Goal: Obtain resource: Download file/media

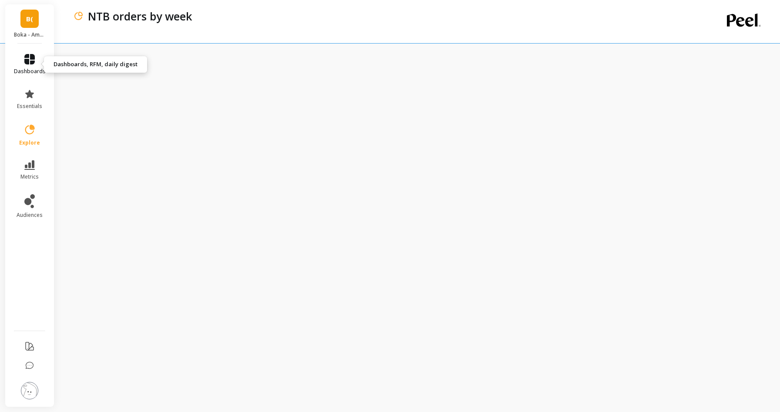
click at [29, 59] on icon at bounding box center [29, 59] width 10 height 10
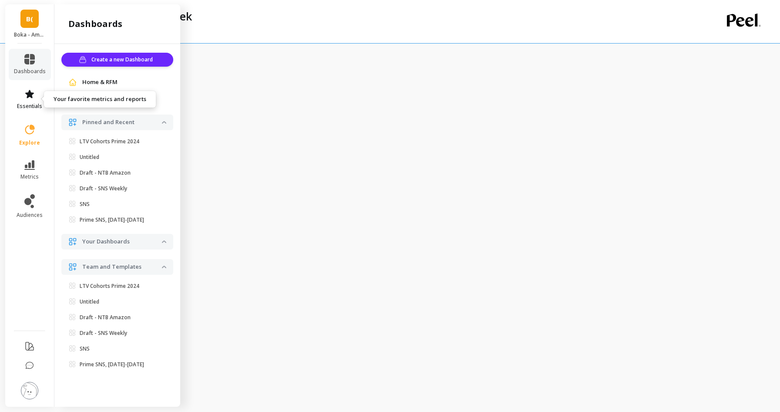
click at [27, 96] on icon at bounding box center [29, 94] width 10 height 10
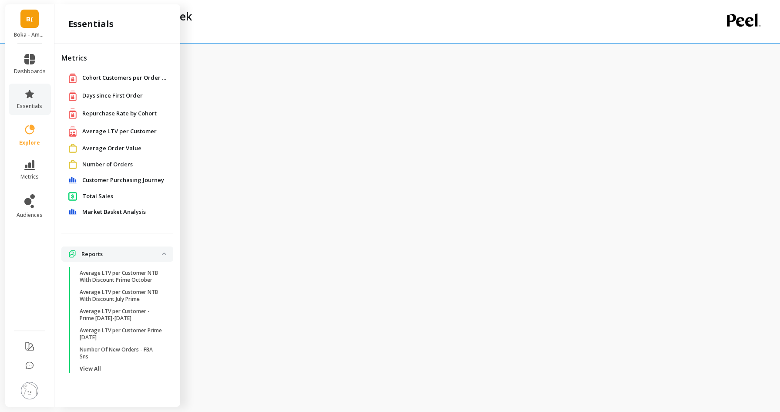
click at [263, 34] on div "NTB orders by week" at bounding box center [382, 21] width 618 height 43
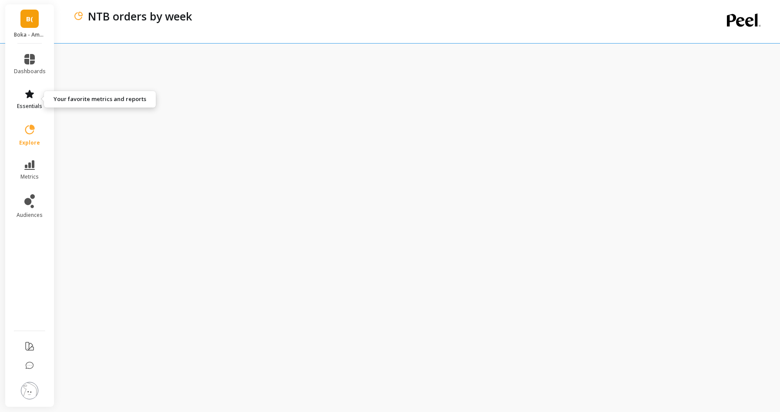
click at [31, 103] on span "essentials" at bounding box center [29, 106] width 25 height 7
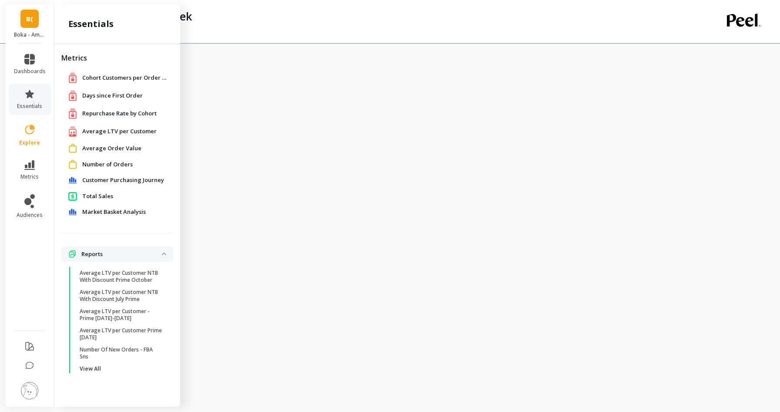
click at [339, 24] on div "NTB orders by week" at bounding box center [382, 21] width 618 height 43
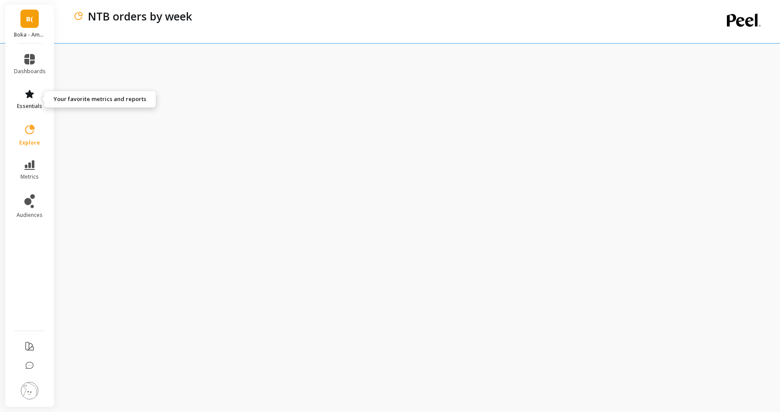
click at [27, 94] on icon at bounding box center [29, 94] width 9 height 8
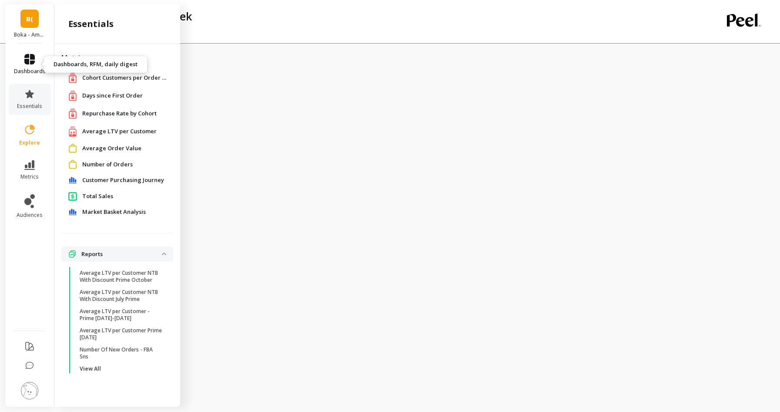
click at [20, 60] on link "dashboards" at bounding box center [30, 64] width 32 height 21
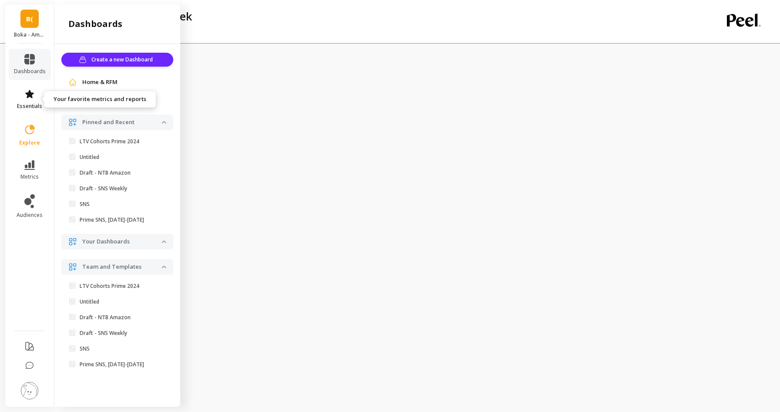
click at [35, 103] on span "essentials" at bounding box center [29, 106] width 25 height 7
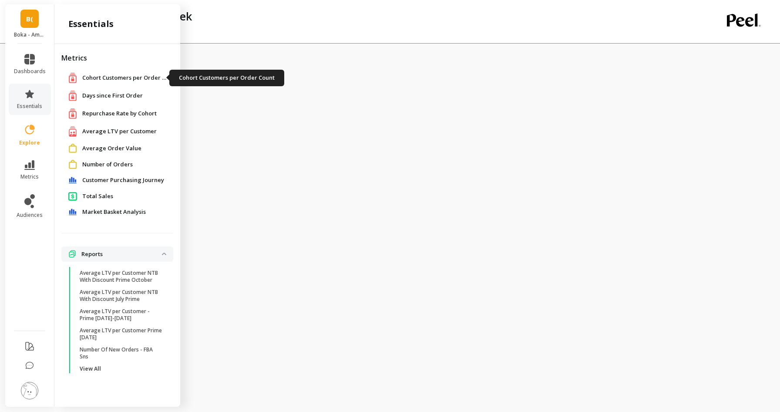
click at [118, 76] on span "Cohort Customers per Order Count" at bounding box center [125, 78] width 87 height 9
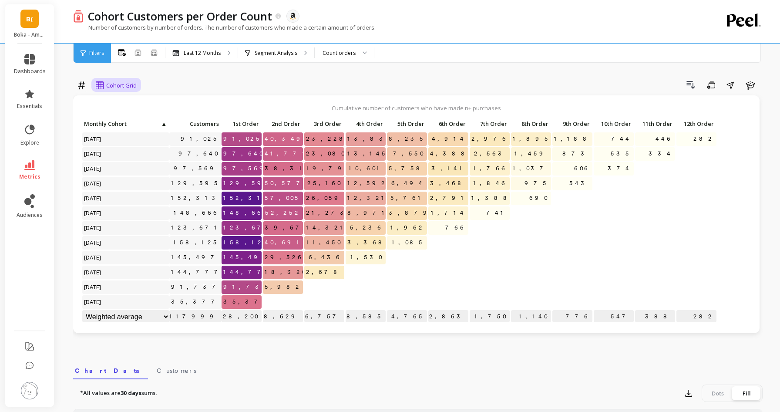
click at [106, 88] on span "Cohort Grid" at bounding box center [121, 85] width 30 height 8
click at [204, 65] on div "Cohort Grid selected, 1 of 2. 2 results available. Use Up and Down to choose op…" at bounding box center [417, 371] width 689 height 672
click at [217, 52] on p "Last 12 Months" at bounding box center [202, 53] width 37 height 7
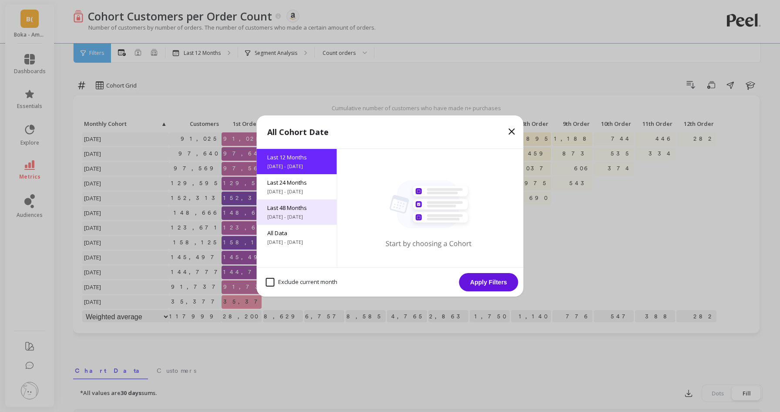
click at [282, 209] on span "Last 48 Months" at bounding box center [296, 208] width 59 height 8
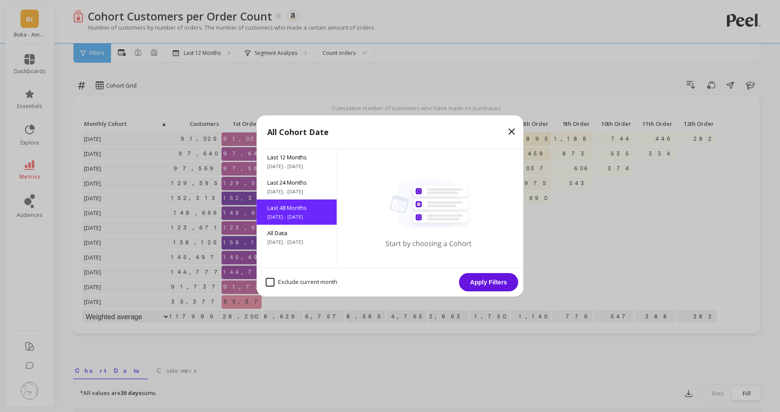
click at [473, 281] on button "Apply Filters" at bounding box center [488, 282] width 59 height 18
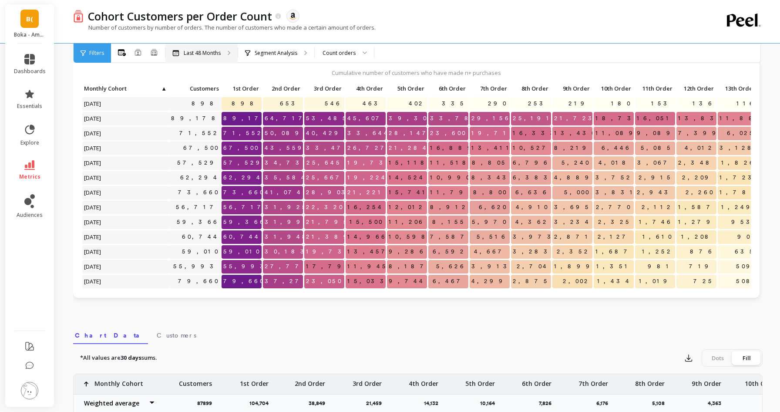
click at [213, 51] on p "Last 48 Months" at bounding box center [202, 53] width 37 height 7
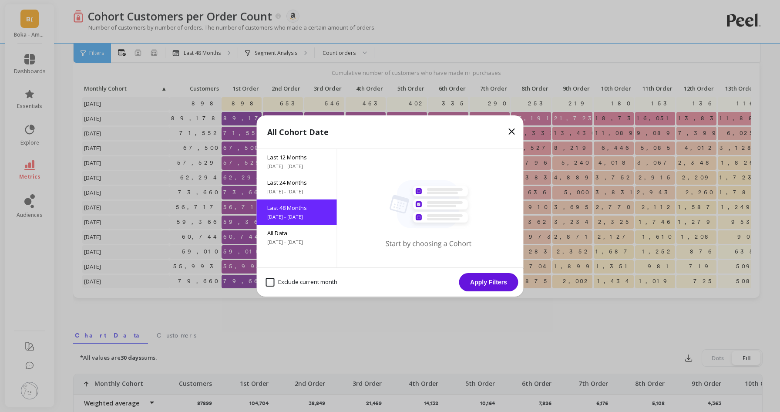
click at [509, 131] on icon at bounding box center [512, 131] width 10 height 10
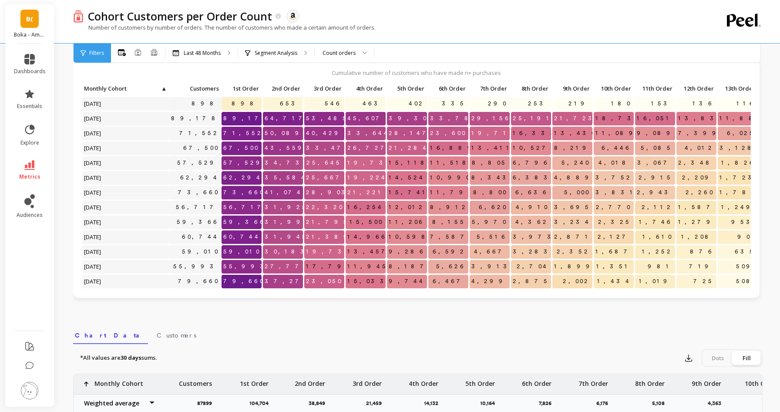
click at [32, 24] on link "B(" at bounding box center [29, 19] width 18 height 18
click at [338, 13] on div "Cohort Customers per Order Count The data you are viewing comes from: Amazon Se…" at bounding box center [388, 16] width 608 height 15
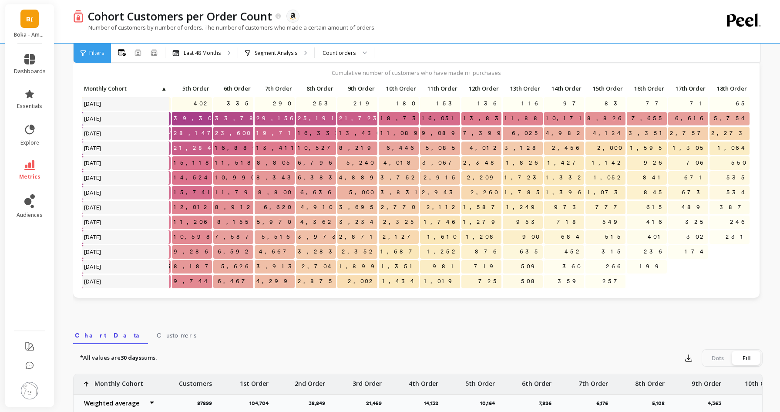
scroll to position [0, 167]
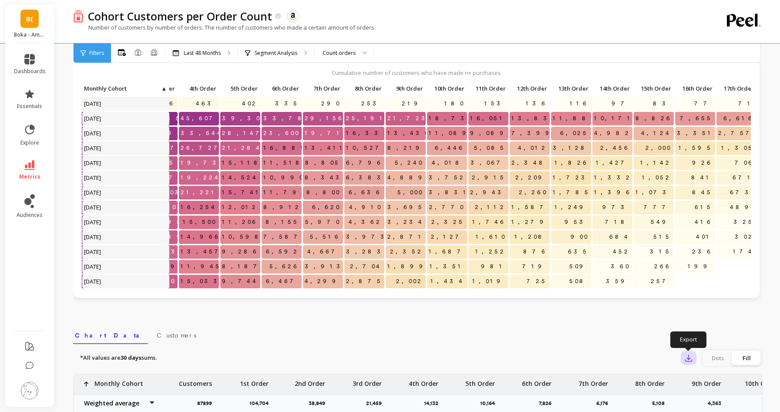
click at [684, 361] on icon "button" at bounding box center [688, 357] width 9 height 9
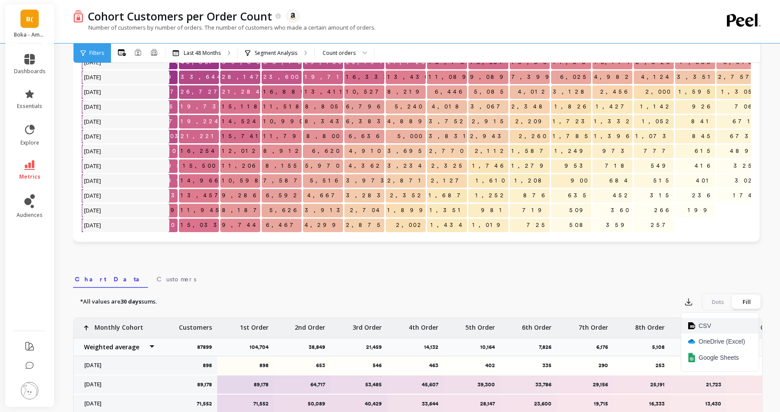
scroll to position [93, 0]
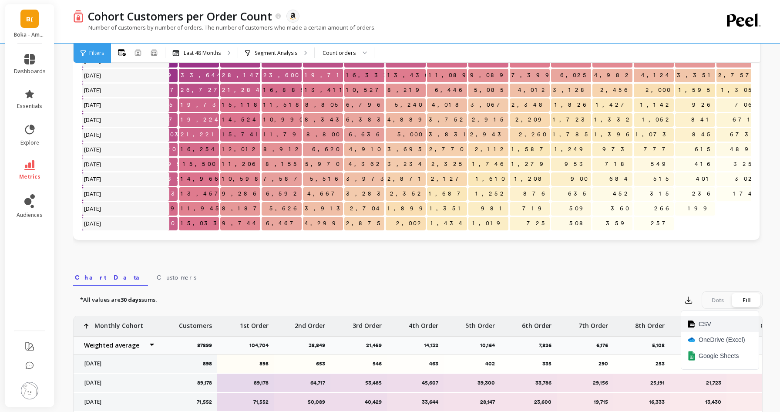
click at [707, 325] on span "CSV" at bounding box center [705, 323] width 13 height 9
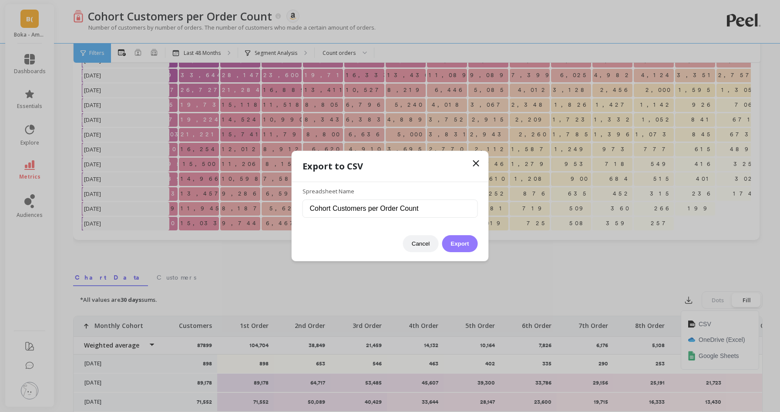
click at [467, 243] on button "Export" at bounding box center [460, 243] width 36 height 17
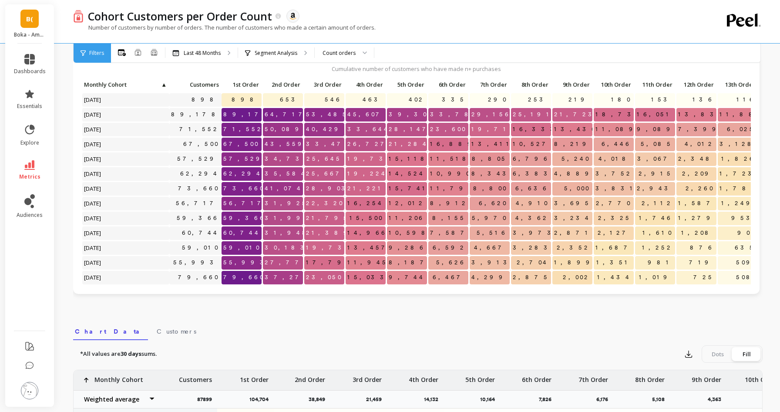
scroll to position [0, 0]
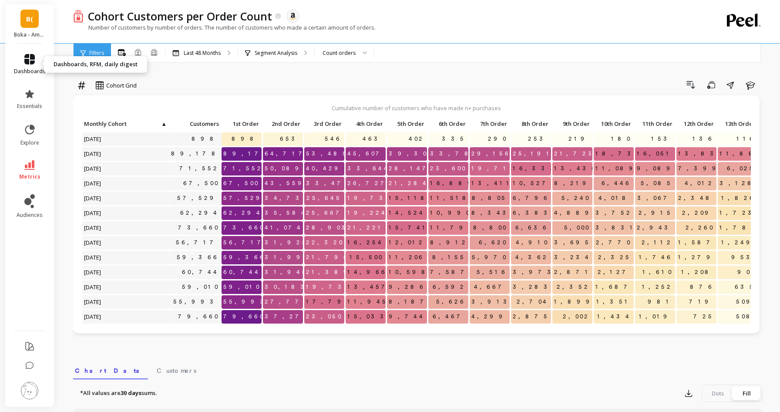
click at [21, 69] on span "dashboards" at bounding box center [30, 71] width 32 height 7
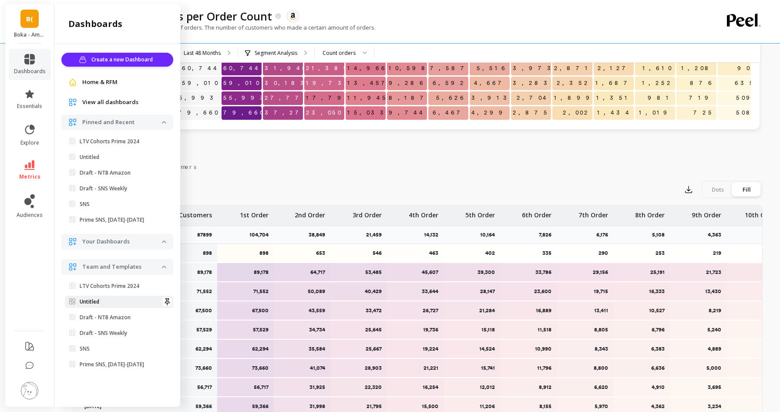
scroll to position [232, 0]
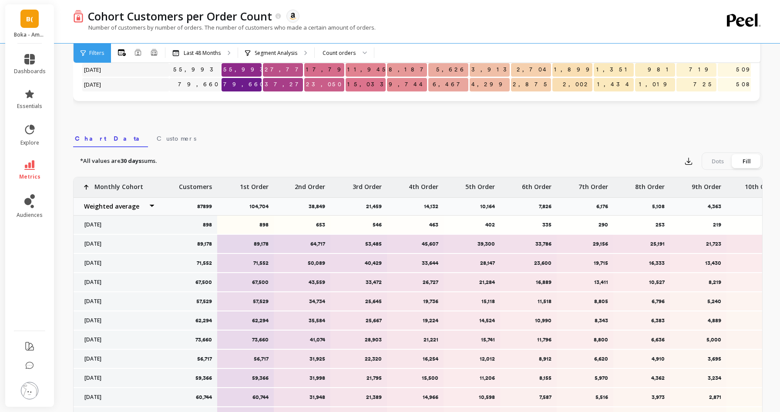
click at [204, 124] on div "Cohort Grid Drill Down Save Share Learn Cumulative number of customers who have…" at bounding box center [417, 139] width 689 height 672
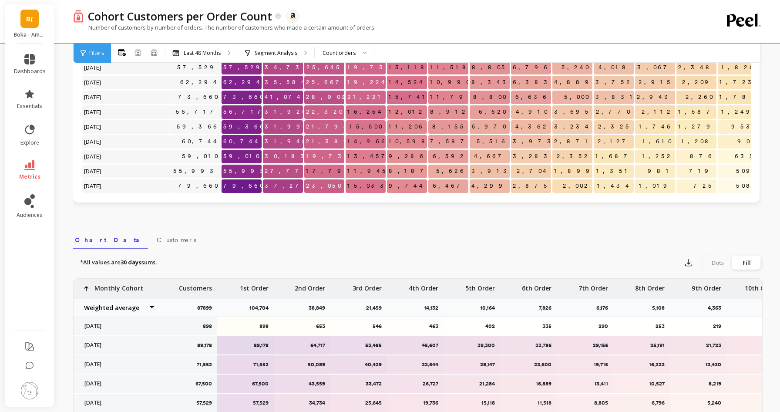
scroll to position [0, 0]
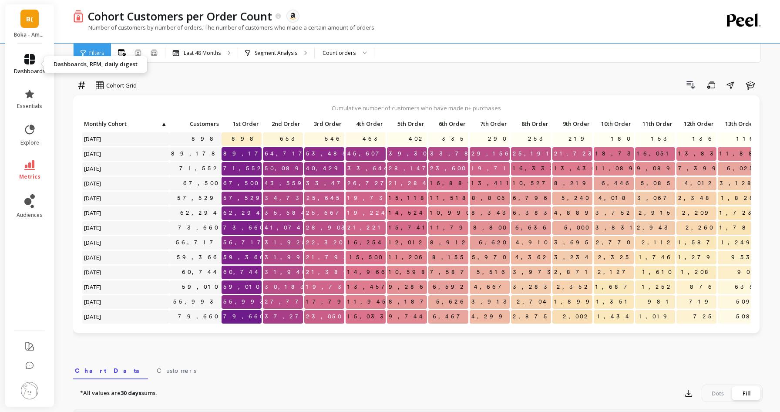
click at [31, 63] on icon at bounding box center [29, 59] width 10 height 10
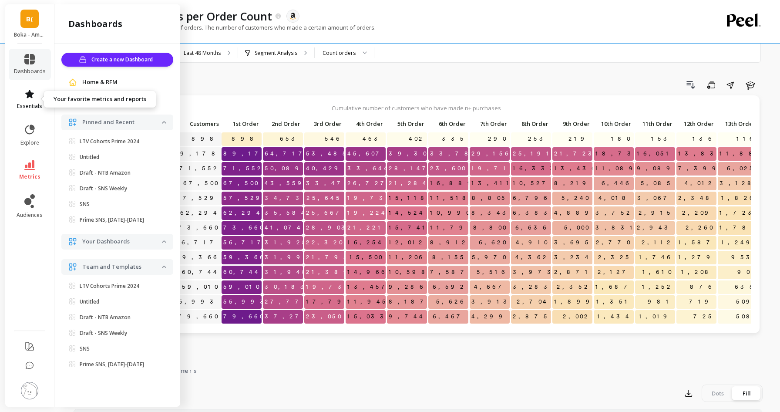
click at [26, 97] on icon at bounding box center [29, 94] width 10 height 10
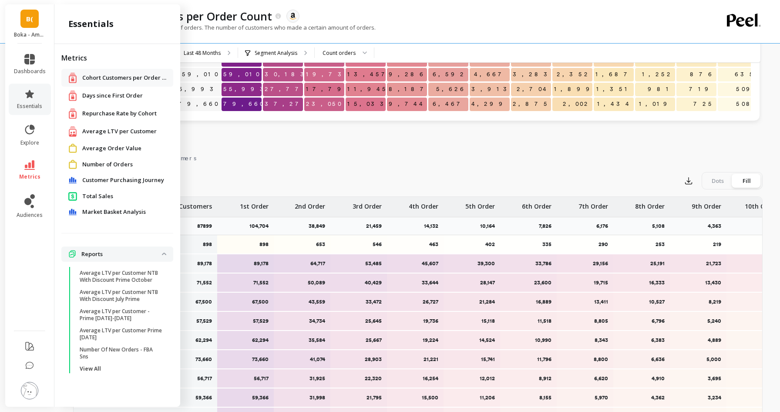
scroll to position [306, 0]
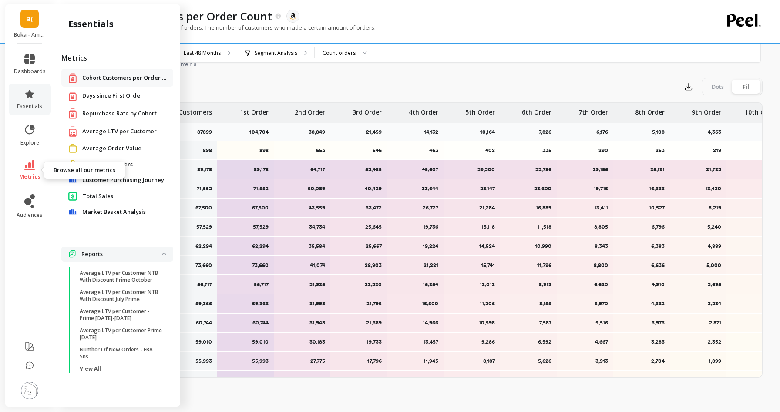
click at [26, 163] on icon at bounding box center [29, 165] width 10 height 10
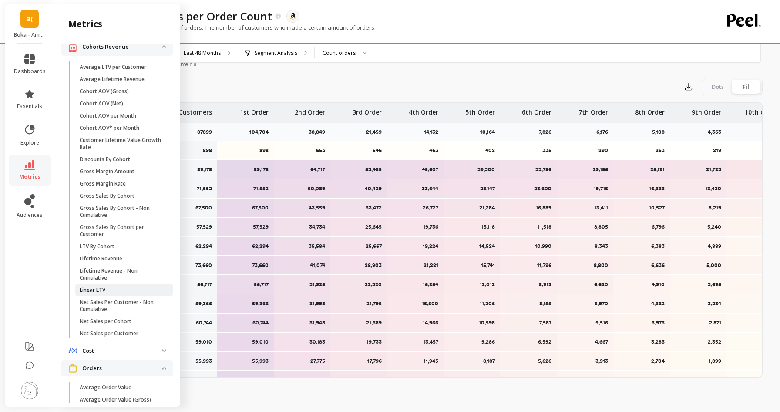
scroll to position [168, 0]
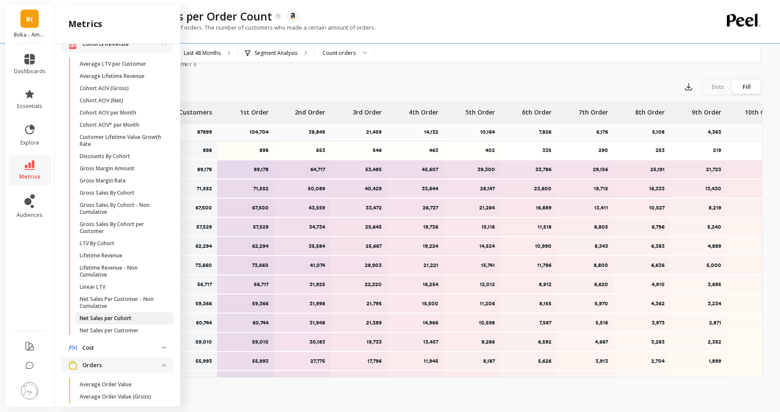
click at [121, 321] on p "Net Sales per Cohort" at bounding box center [106, 318] width 52 height 7
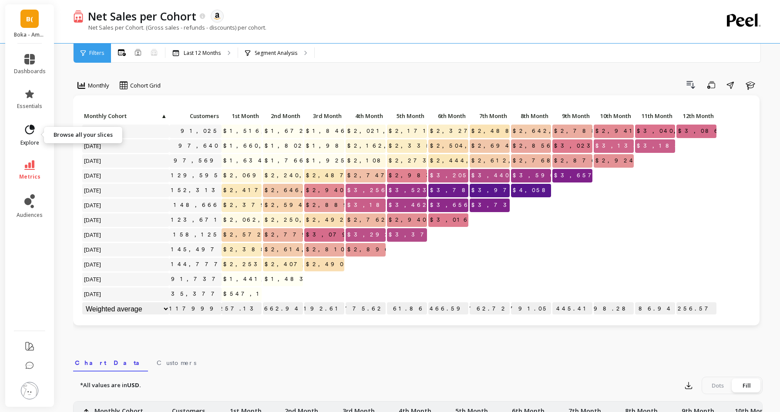
click at [29, 134] on icon at bounding box center [30, 130] width 12 height 12
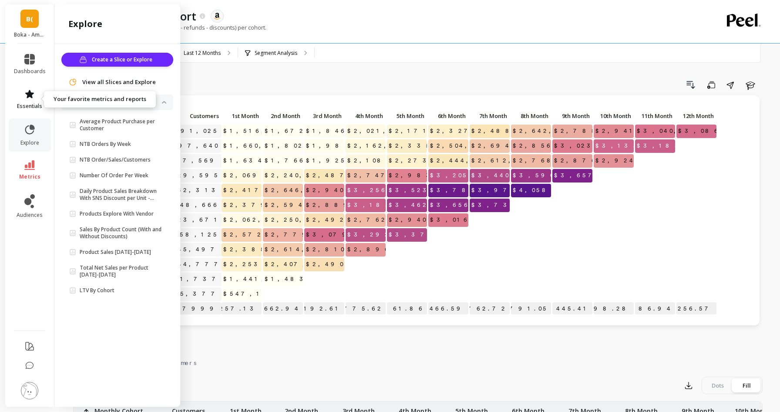
click at [32, 99] on link "essentials" at bounding box center [30, 99] width 32 height 21
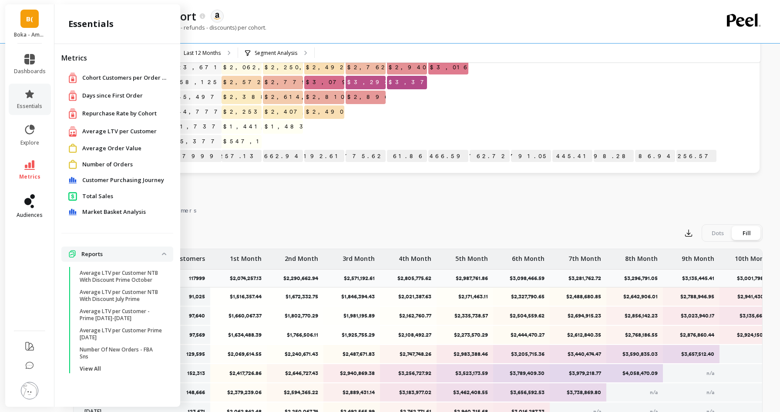
scroll to position [154, 0]
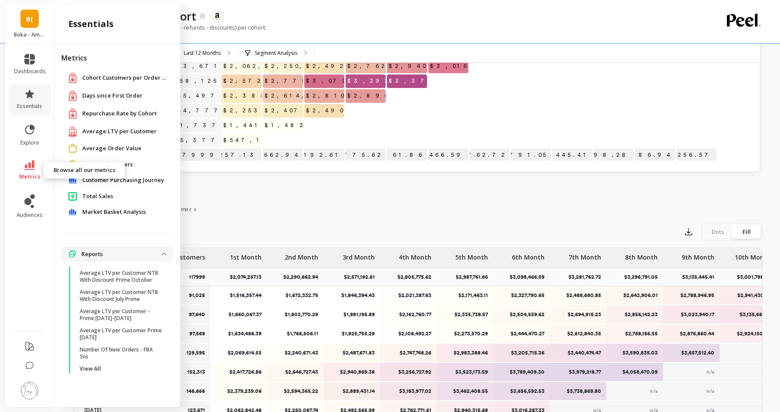
click at [26, 164] on icon at bounding box center [29, 165] width 10 height 10
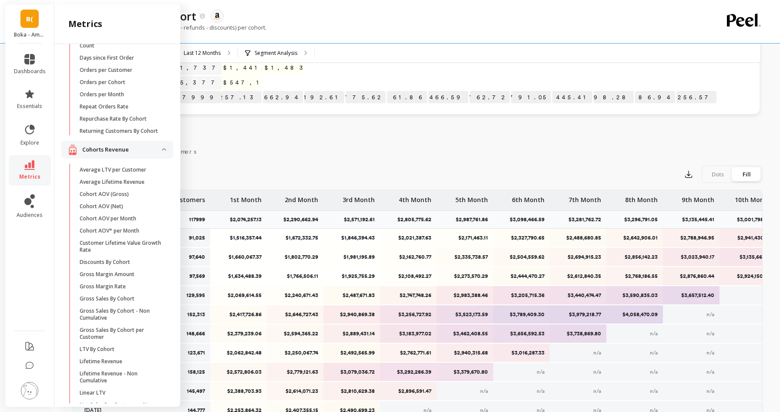
scroll to position [0, 0]
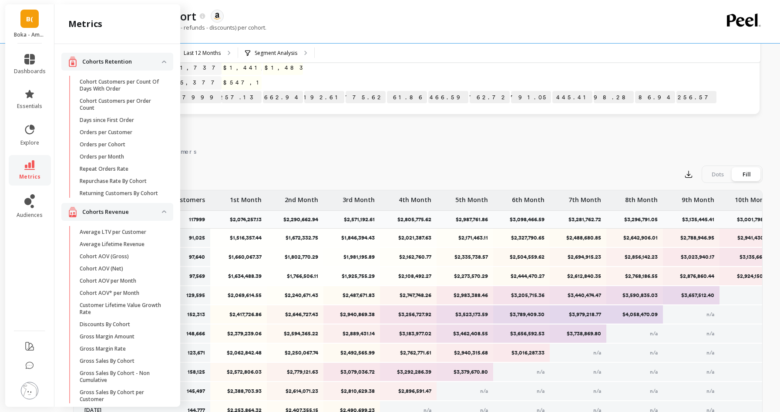
click at [537, 160] on div "*All values are in USD. Export Dots Fill 91,025 $1,516,357.44 $1,672,332.75 $1,…" at bounding box center [417, 312] width 689 height 305
